Goal: Task Accomplishment & Management: Manage account settings

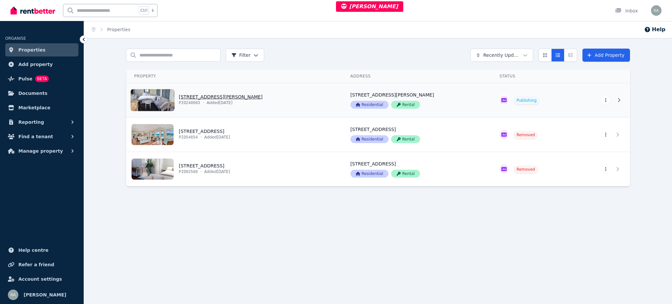
click at [280, 96] on link "View property details" at bounding box center [234, 100] width 216 height 34
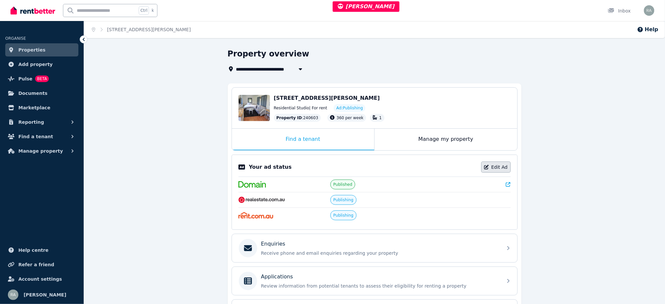
click at [488, 164] on link "Edit Ad" at bounding box center [496, 166] width 30 height 11
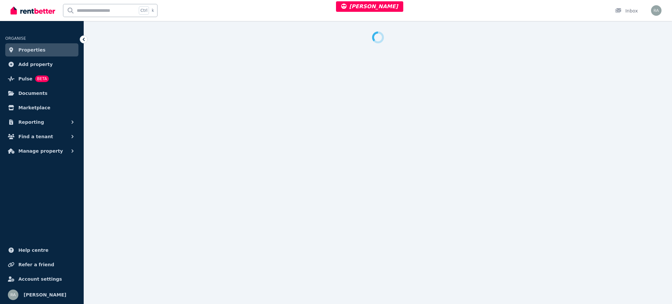
select select "***"
select select "**********"
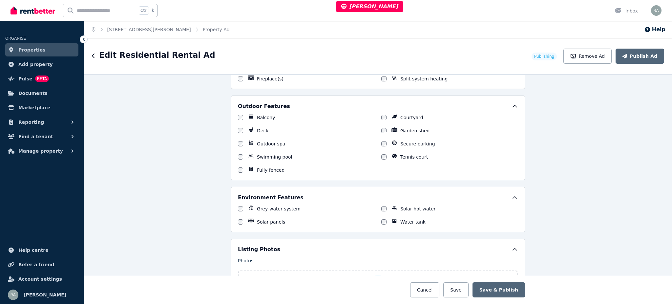
scroll to position [831, 0]
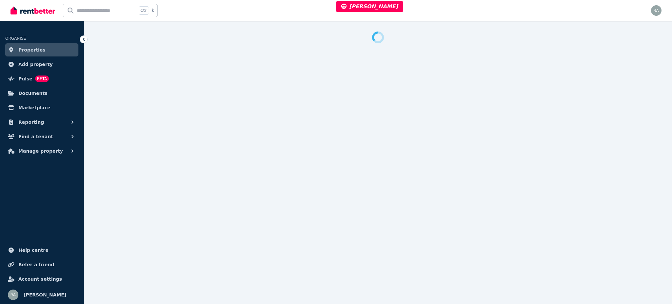
select select "***"
select select "**********"
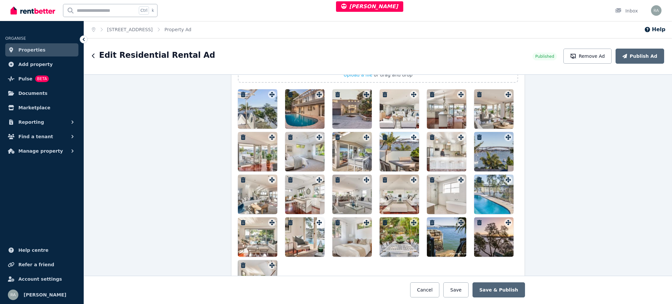
scroll to position [874, 0]
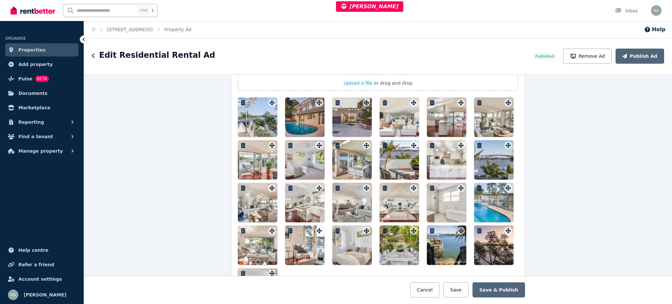
click at [253, 108] on div at bounding box center [257, 116] width 39 height 39
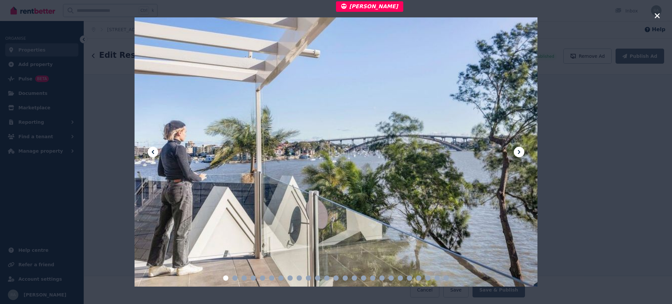
click at [654, 15] on icon "button" at bounding box center [657, 16] width 6 height 8
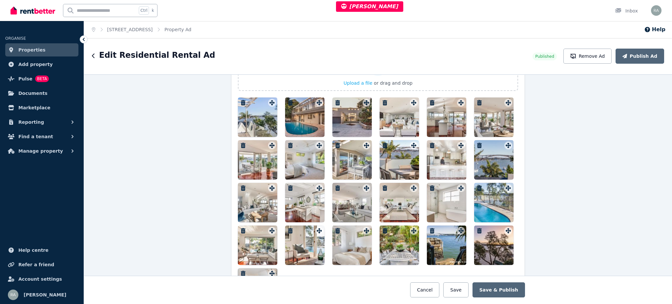
click at [241, 101] on icon "button" at bounding box center [243, 102] width 5 height 5
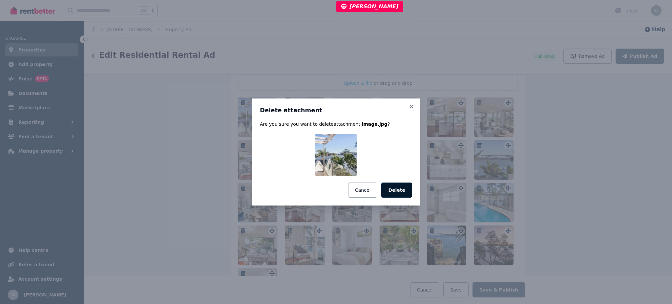
click at [406, 192] on button "Delete" at bounding box center [396, 189] width 31 height 15
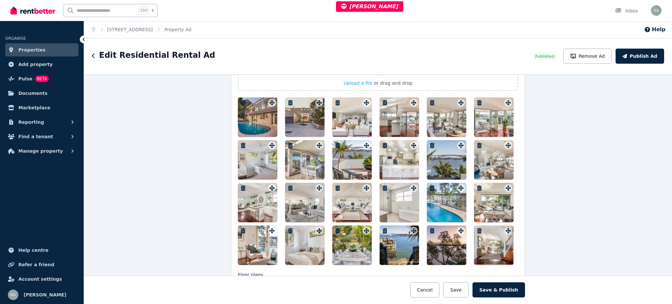
click at [240, 103] on icon "button" at bounding box center [243, 102] width 7 height 5
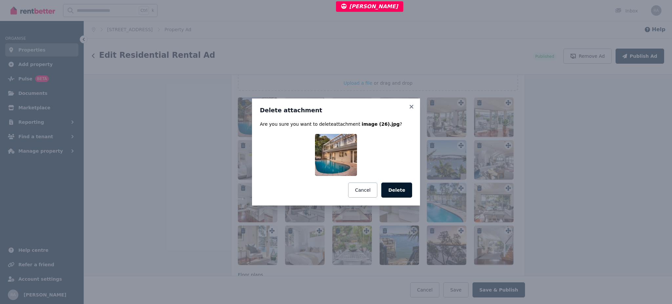
click at [392, 191] on button "Delete" at bounding box center [396, 189] width 31 height 15
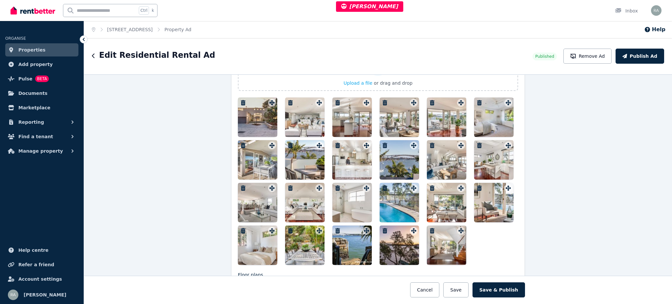
click at [241, 104] on icon "button" at bounding box center [243, 102] width 5 height 5
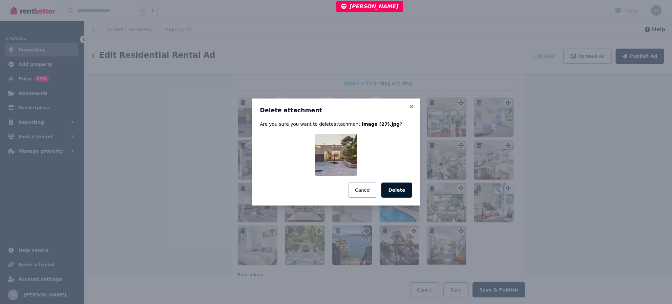
click at [402, 193] on button "Delete" at bounding box center [396, 189] width 31 height 15
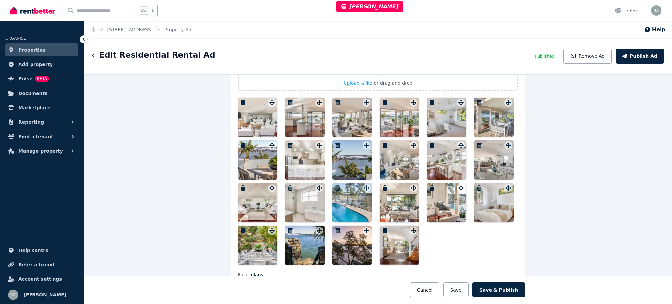
click at [240, 105] on button "button" at bounding box center [243, 103] width 8 height 8
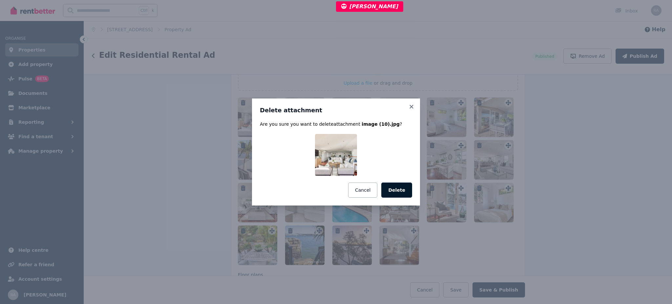
click at [400, 192] on button "Delete" at bounding box center [396, 189] width 31 height 15
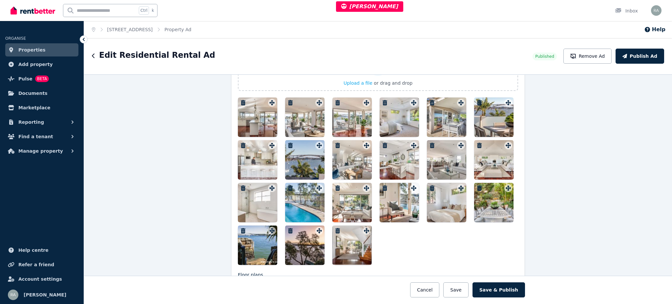
click at [241, 102] on icon "button" at bounding box center [243, 102] width 5 height 5
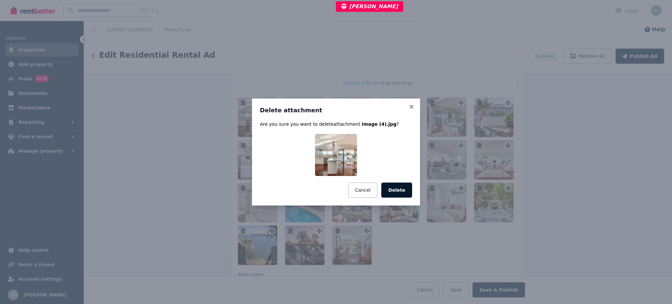
click at [393, 184] on button "Delete" at bounding box center [396, 189] width 31 height 15
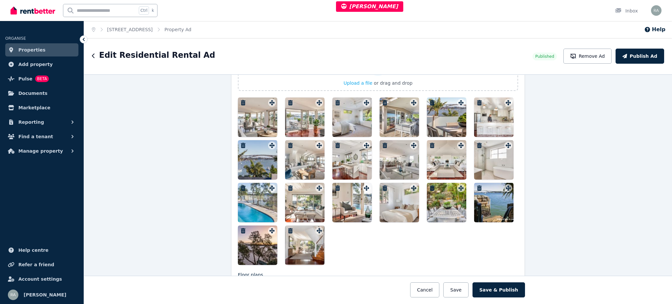
click at [240, 102] on icon "button" at bounding box center [243, 102] width 7 height 5
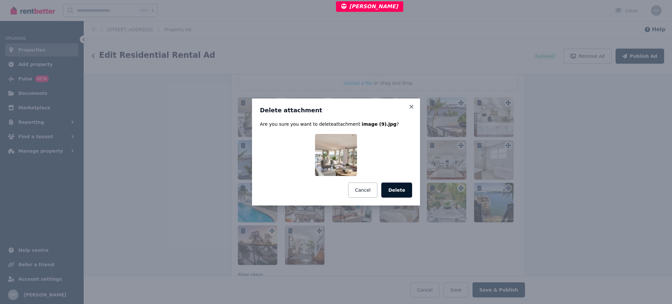
click at [405, 193] on button "Delete" at bounding box center [396, 189] width 31 height 15
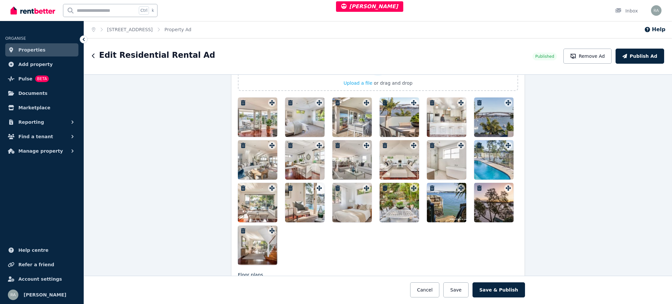
click at [241, 104] on icon "button" at bounding box center [243, 102] width 5 height 5
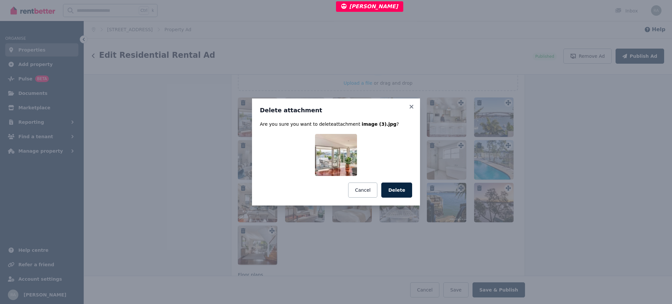
drag, startPoint x: 396, startPoint y: 189, endPoint x: 373, endPoint y: 187, distance: 23.1
click at [396, 189] on button "Delete" at bounding box center [396, 189] width 31 height 15
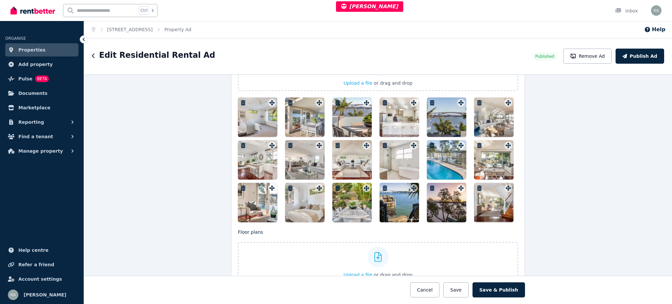
click at [241, 103] on icon "button" at bounding box center [243, 102] width 5 height 5
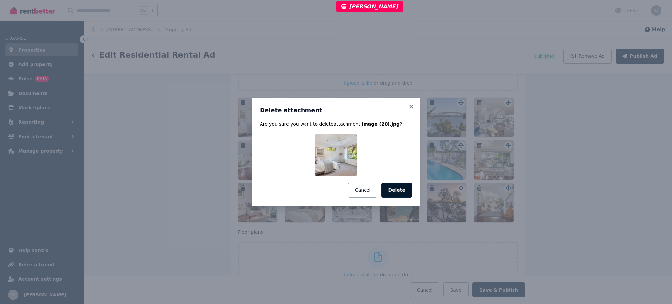
click at [398, 194] on button "Delete" at bounding box center [396, 189] width 31 height 15
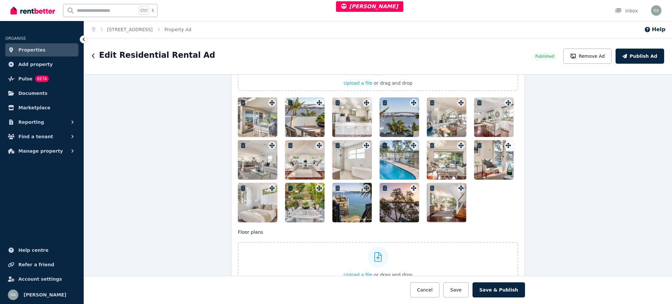
click at [241, 101] on icon "button" at bounding box center [243, 102] width 5 height 5
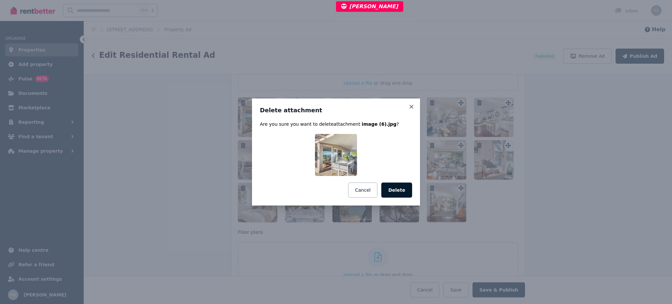
click at [399, 187] on button "Delete" at bounding box center [396, 189] width 31 height 15
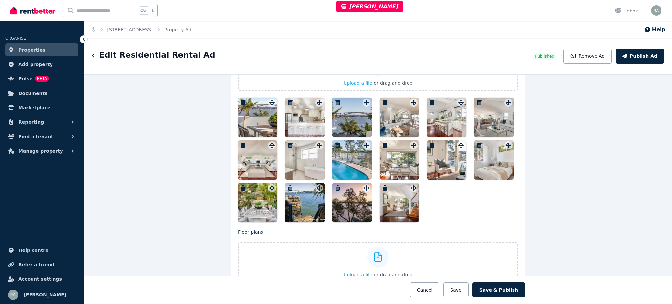
click at [240, 100] on icon "button" at bounding box center [243, 102] width 7 height 5
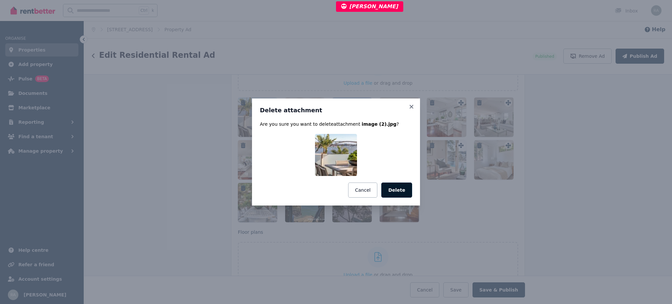
click at [400, 194] on button "Delete" at bounding box center [396, 189] width 31 height 15
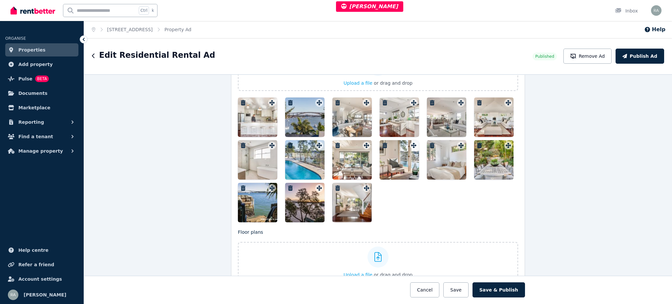
click at [241, 104] on icon "button" at bounding box center [243, 102] width 5 height 5
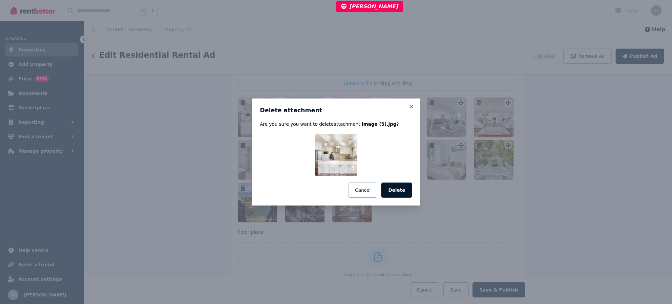
click at [395, 189] on button "Delete" at bounding box center [396, 189] width 31 height 15
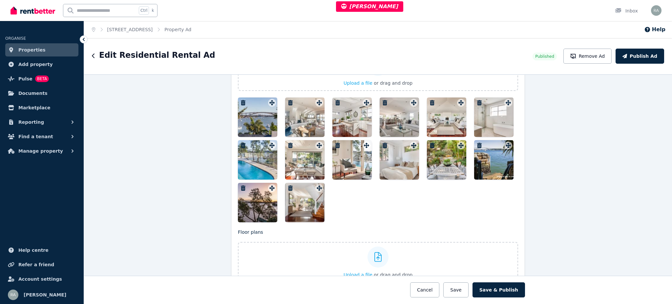
click at [241, 100] on icon "button" at bounding box center [243, 102] width 7 height 5
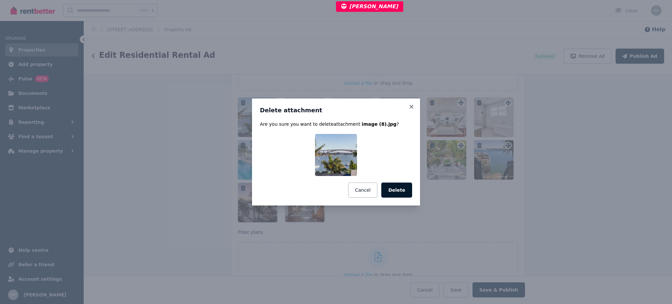
click at [394, 190] on button "Delete" at bounding box center [396, 189] width 31 height 15
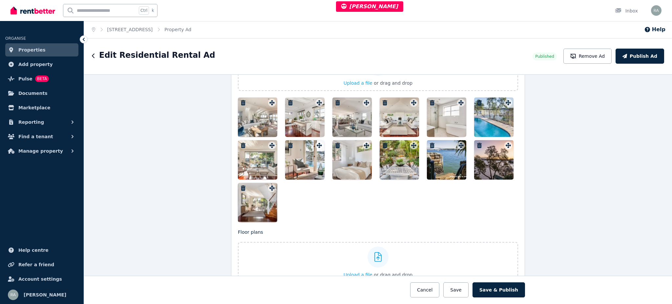
click at [242, 103] on icon "button" at bounding box center [243, 102] width 7 height 5
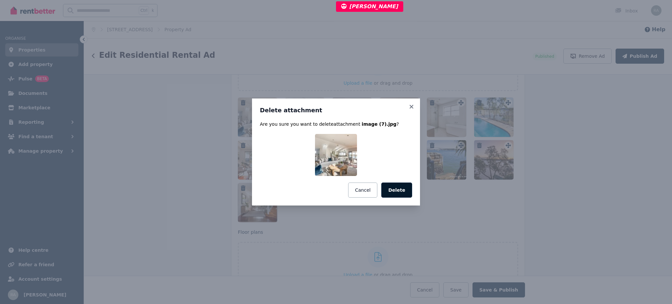
click at [398, 189] on button "Delete" at bounding box center [396, 189] width 31 height 15
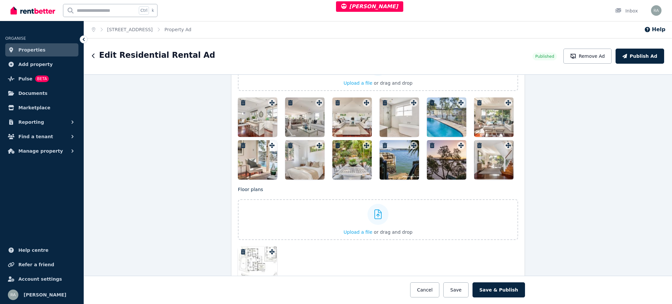
click at [241, 102] on icon "button" at bounding box center [243, 102] width 5 height 5
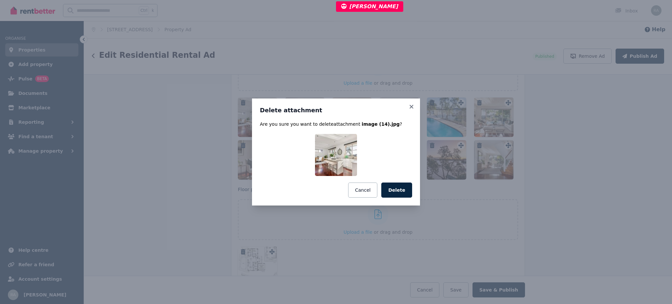
drag, startPoint x: 400, startPoint y: 196, endPoint x: 384, endPoint y: 187, distance: 18.1
click at [400, 195] on button "Delete" at bounding box center [396, 189] width 31 height 15
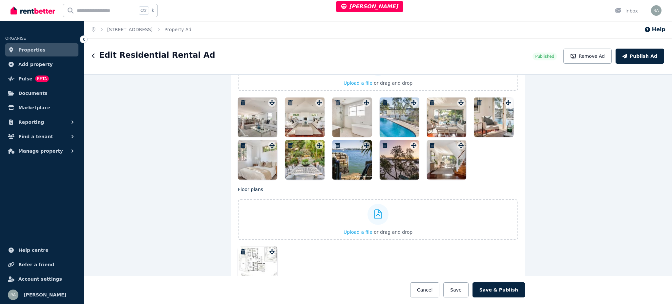
click at [241, 101] on icon "button" at bounding box center [243, 102] width 5 height 5
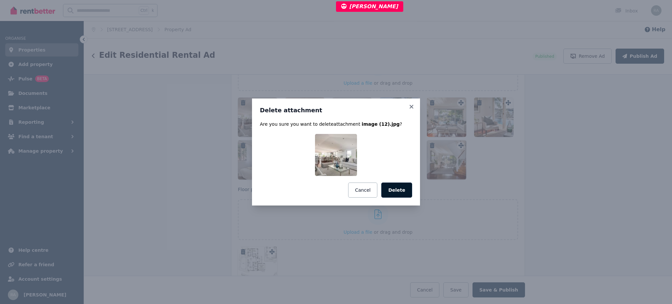
click at [397, 193] on button "Delete" at bounding box center [396, 189] width 31 height 15
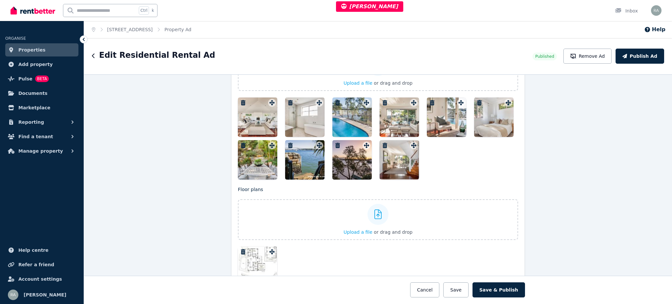
click at [241, 102] on icon "button" at bounding box center [243, 102] width 5 height 5
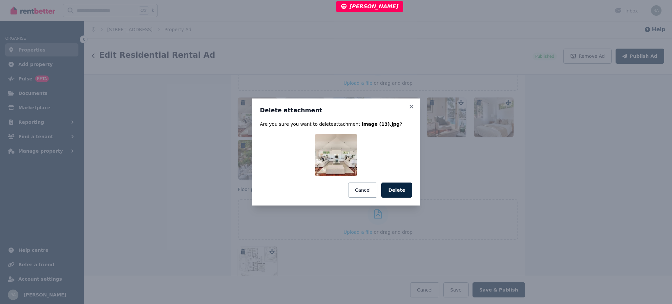
click at [404, 191] on button "Delete" at bounding box center [396, 189] width 31 height 15
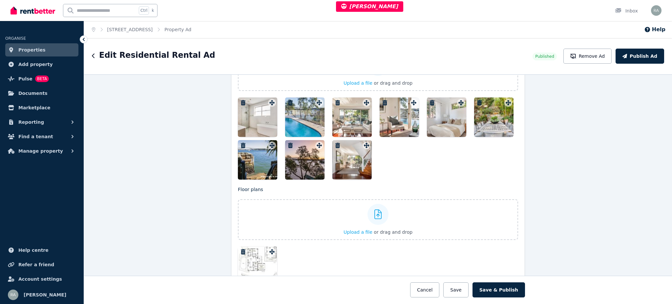
click at [242, 101] on icon "button" at bounding box center [243, 102] width 7 height 5
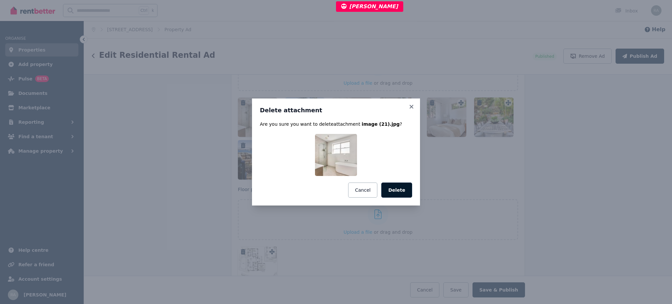
click at [385, 191] on button "Delete" at bounding box center [396, 189] width 31 height 15
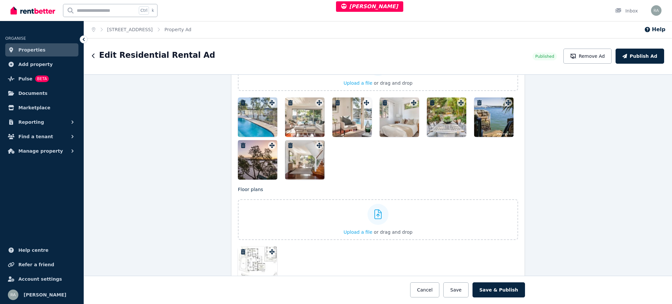
click at [240, 104] on icon "button" at bounding box center [243, 102] width 7 height 5
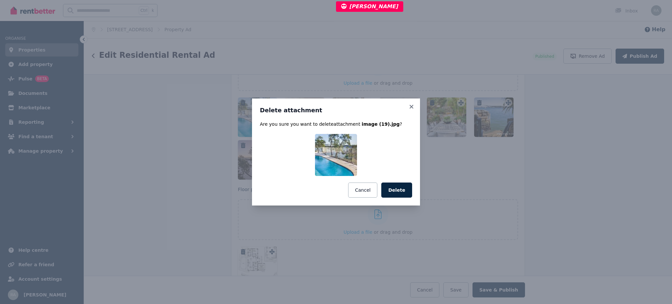
click at [392, 189] on button "Delete" at bounding box center [396, 189] width 31 height 15
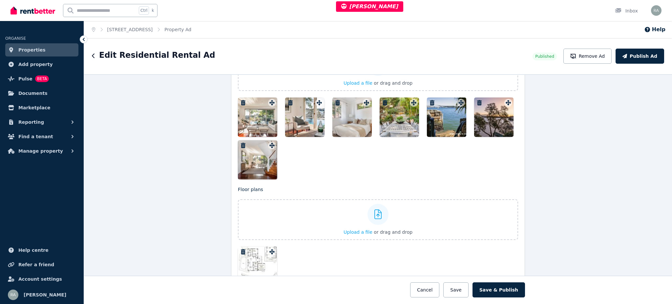
click at [241, 103] on icon "button" at bounding box center [243, 102] width 5 height 5
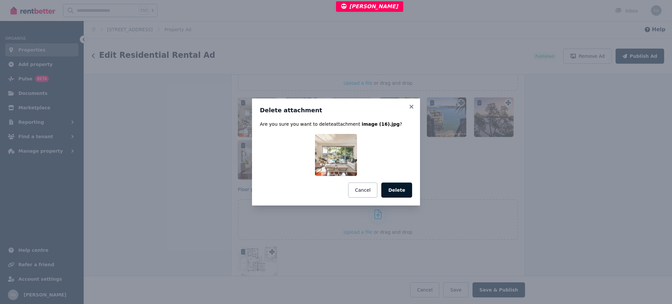
click at [403, 191] on button "Delete" at bounding box center [396, 189] width 31 height 15
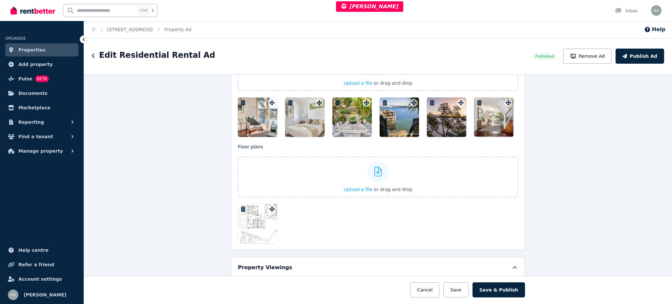
click at [242, 105] on button "button" at bounding box center [243, 103] width 8 height 8
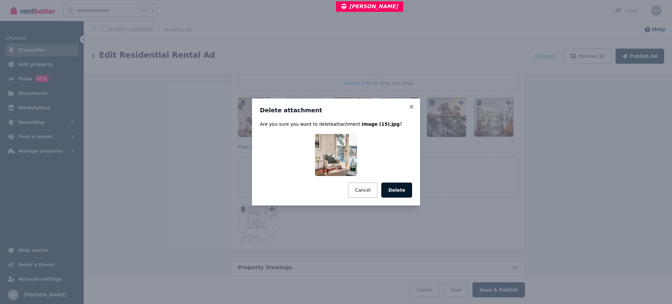
click at [392, 187] on button "Delete" at bounding box center [396, 189] width 31 height 15
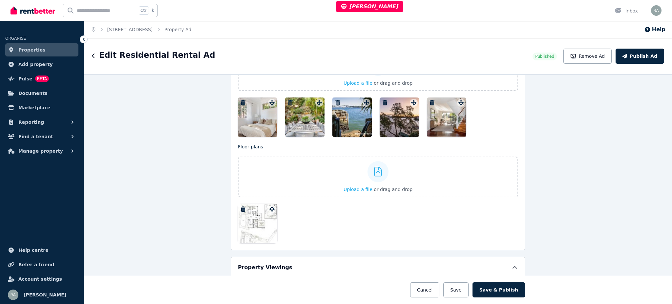
click at [241, 103] on icon "button" at bounding box center [243, 102] width 5 height 5
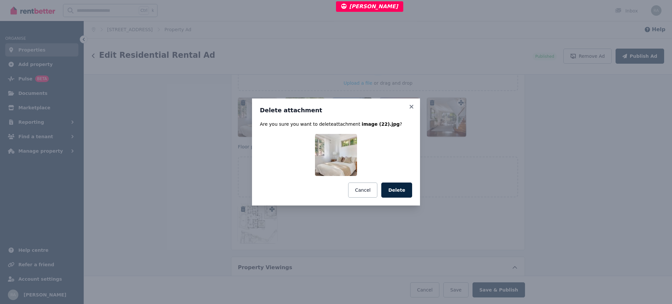
drag, startPoint x: 405, startPoint y: 192, endPoint x: 319, endPoint y: 151, distance: 95.5
click at [405, 192] on button "Delete" at bounding box center [396, 189] width 31 height 15
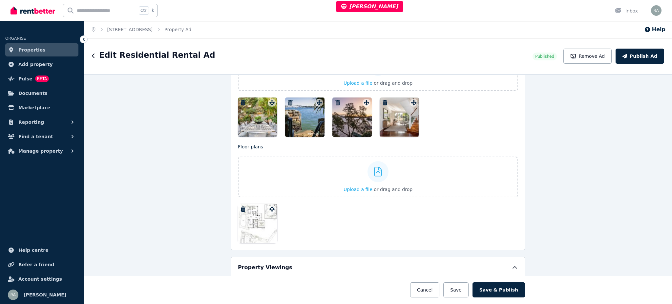
click at [239, 99] on button "button" at bounding box center [243, 103] width 8 height 8
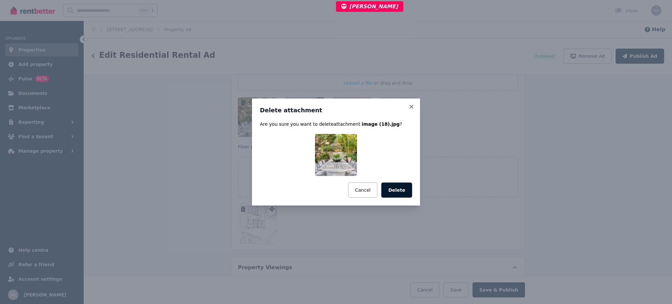
click at [389, 189] on button "Delete" at bounding box center [396, 189] width 31 height 15
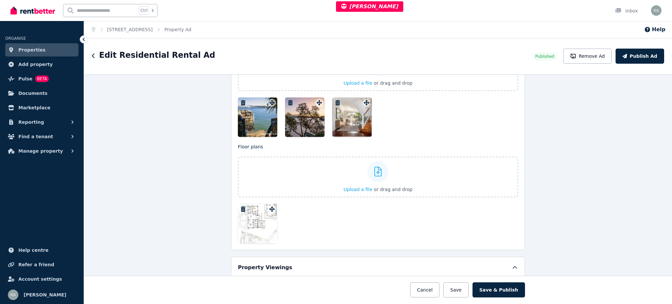
click at [240, 102] on icon "button" at bounding box center [243, 102] width 7 height 5
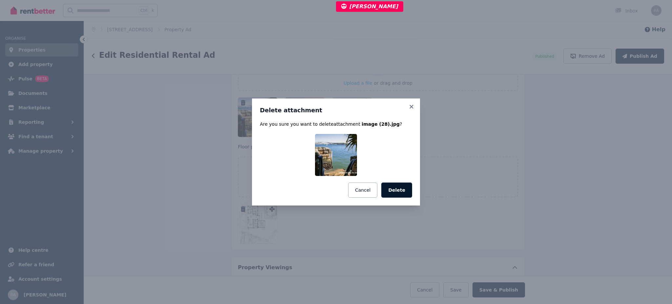
click at [397, 191] on button "Delete" at bounding box center [396, 189] width 31 height 15
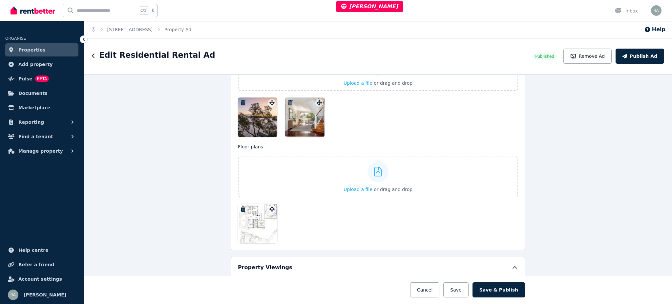
click at [240, 102] on icon "button" at bounding box center [243, 102] width 7 height 5
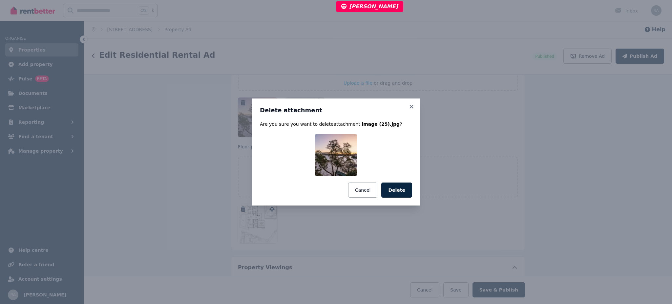
click at [399, 194] on button "Delete" at bounding box center [396, 189] width 31 height 15
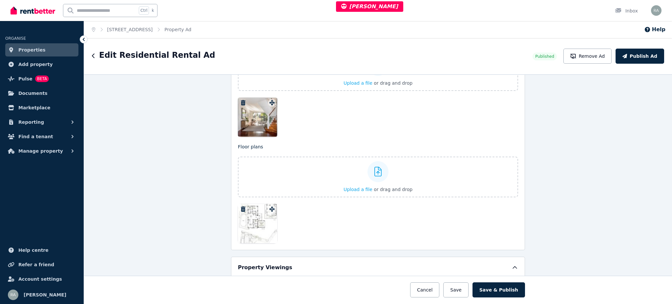
click at [241, 100] on icon "button" at bounding box center [243, 102] width 5 height 5
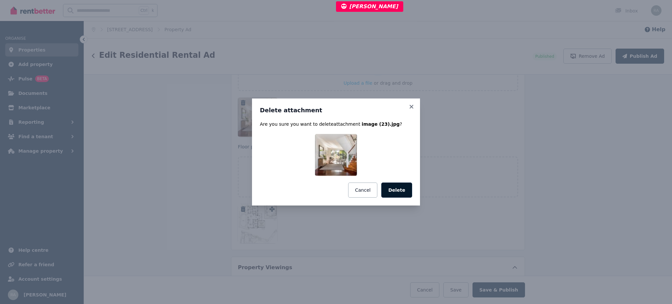
click at [397, 196] on button "Delete" at bounding box center [396, 189] width 31 height 15
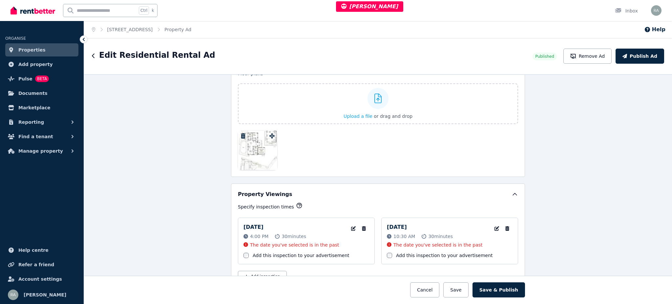
scroll to position [918, 0]
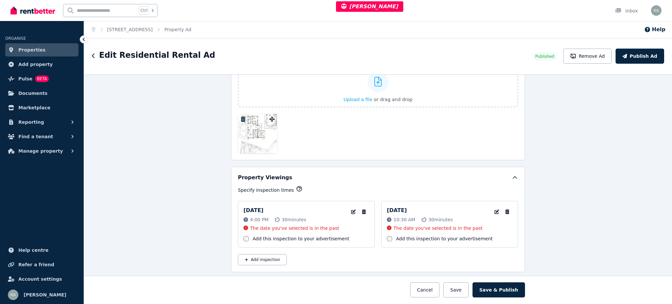
click at [242, 119] on icon "button" at bounding box center [243, 118] width 7 height 5
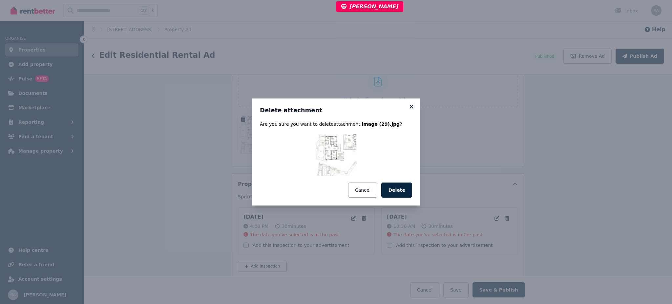
click at [412, 108] on icon at bounding box center [411, 107] width 7 height 6
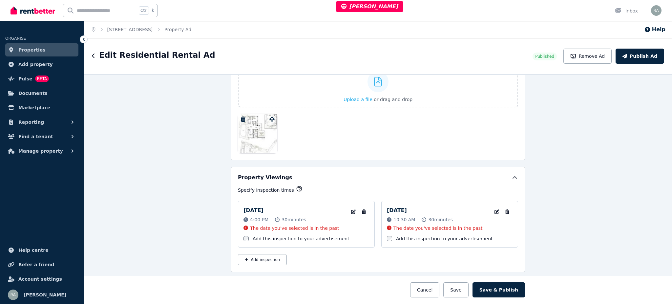
click at [247, 137] on div at bounding box center [257, 133] width 39 height 39
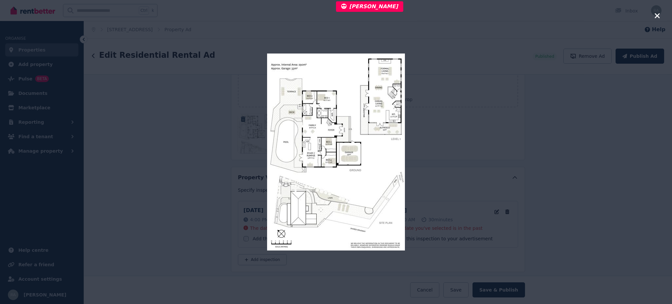
click at [479, 46] on div at bounding box center [335, 152] width 403 height 304
click at [660, 16] on div at bounding box center [336, 152] width 672 height 304
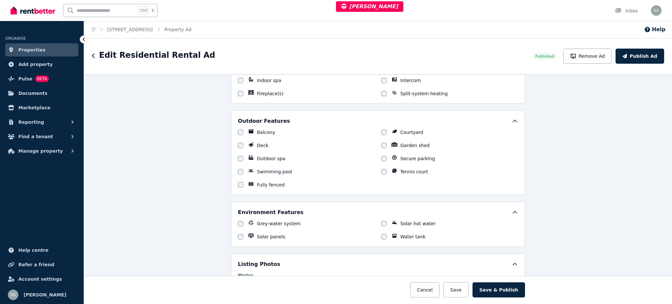
scroll to position [787, 0]
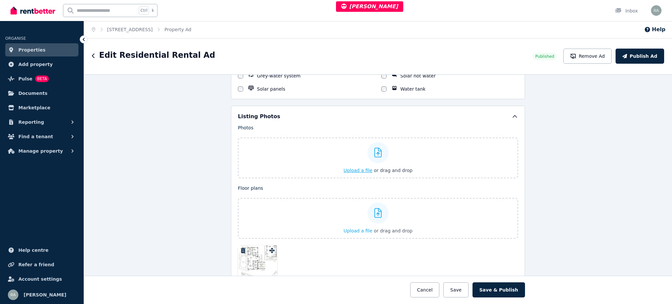
click at [362, 169] on span "Upload a file" at bounding box center [357, 170] width 29 height 5
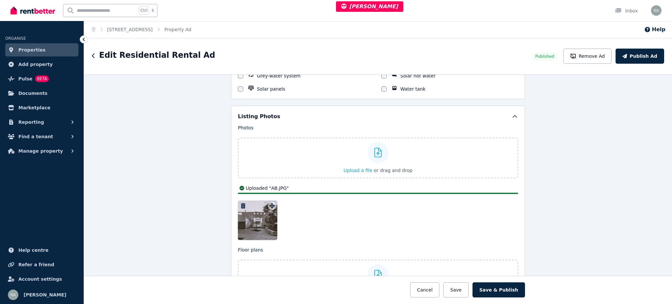
click at [240, 205] on icon "button" at bounding box center [243, 205] width 7 height 5
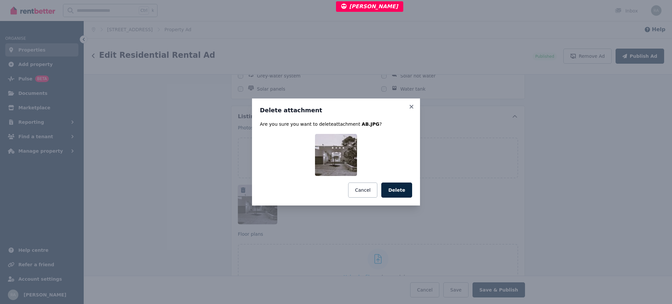
click at [403, 190] on button "Delete" at bounding box center [396, 189] width 31 height 15
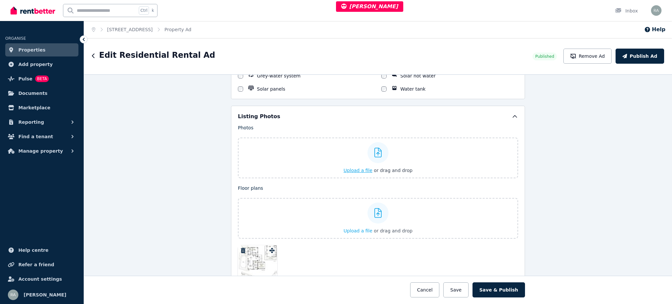
click at [353, 171] on span "Upload a file" at bounding box center [357, 170] width 29 height 5
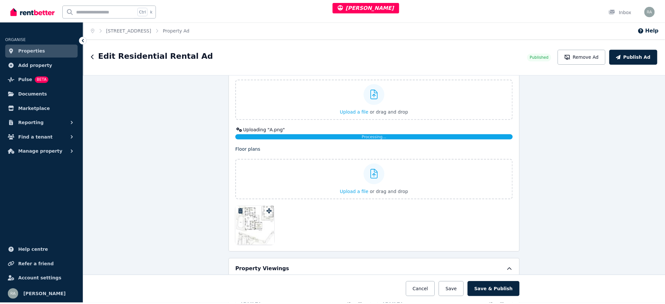
scroll to position [831, 0]
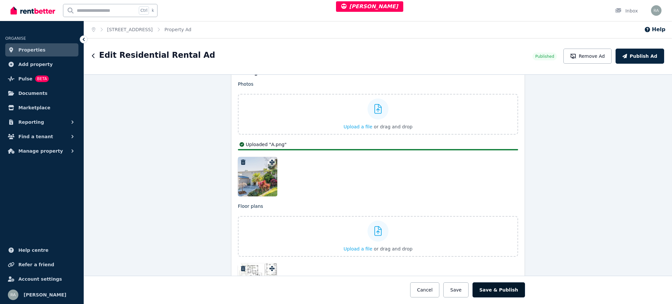
click at [502, 285] on button "Save & Publish" at bounding box center [498, 289] width 52 height 15
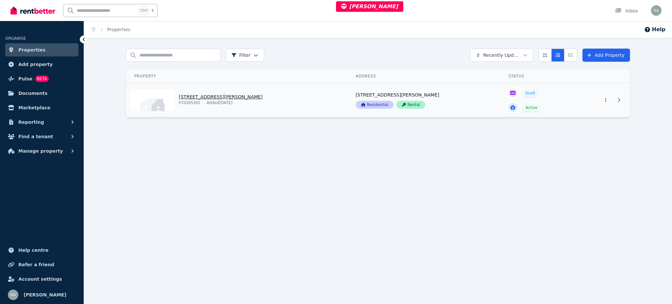
click at [290, 105] on link "View property details" at bounding box center [236, 100] width 221 height 34
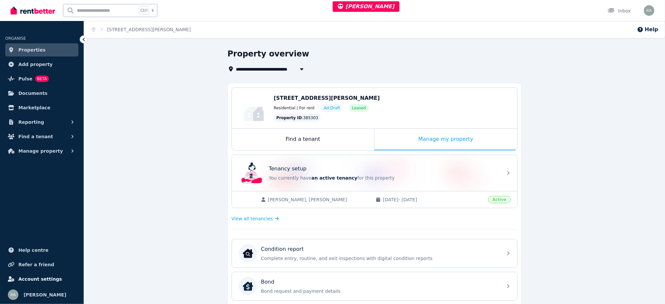
click at [41, 277] on span "Account settings" at bounding box center [40, 279] width 44 height 8
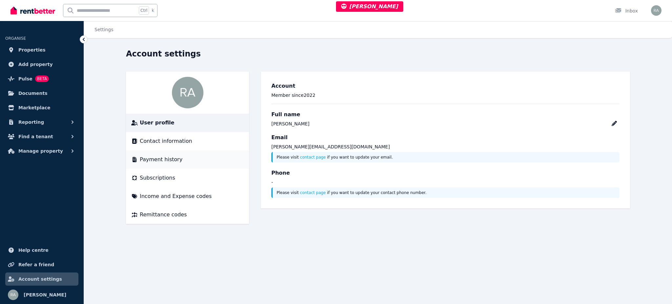
click at [177, 161] on div "Payment history" at bounding box center [187, 159] width 112 height 8
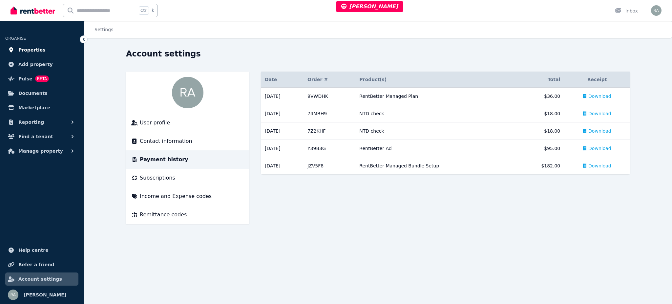
click at [45, 50] on link "Properties" at bounding box center [41, 49] width 73 height 13
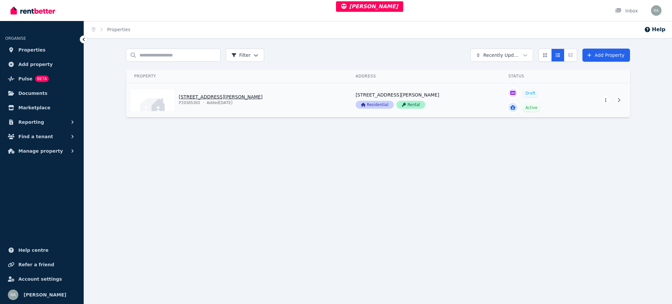
click at [348, 113] on link "View property details" at bounding box center [424, 100] width 153 height 34
